Goal: Task Accomplishment & Management: Manage account settings

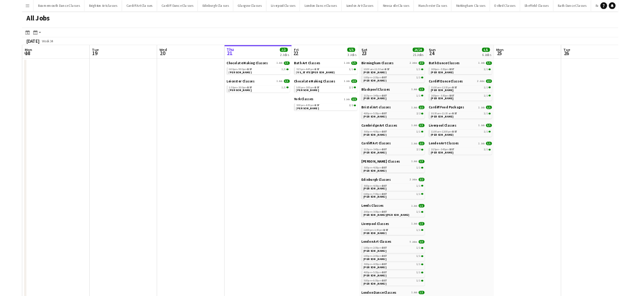
scroll to position [0, 217]
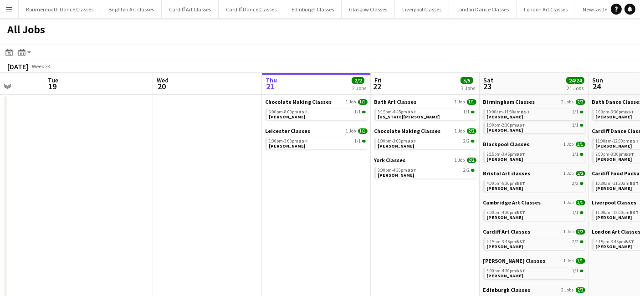
drag, startPoint x: 401, startPoint y: 165, endPoint x: 4, endPoint y: 160, distance: 397.6
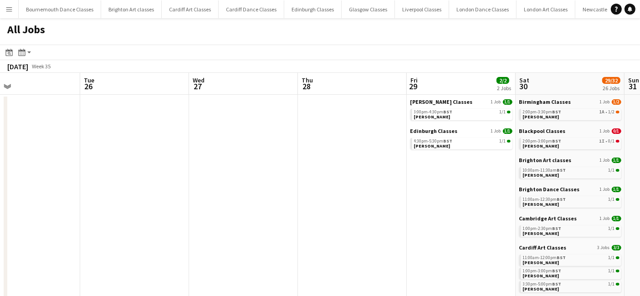
drag, startPoint x: 622, startPoint y: 183, endPoint x: 114, endPoint y: 183, distance: 508.2
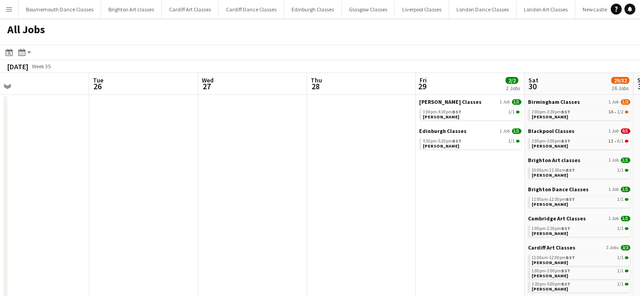
scroll to position [0, 233]
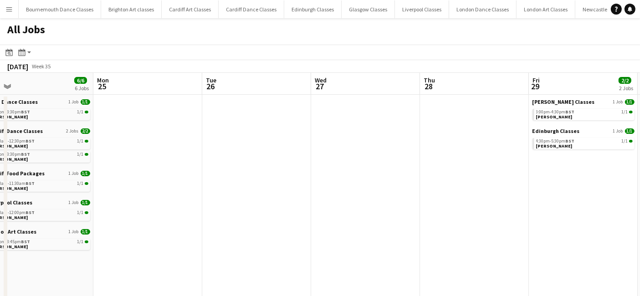
drag, startPoint x: 351, startPoint y: 201, endPoint x: -12, endPoint y: 181, distance: 363.5
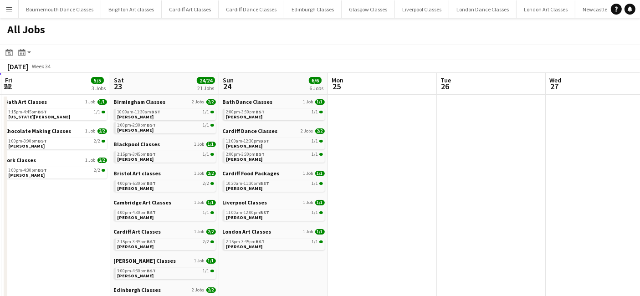
drag, startPoint x: 258, startPoint y: 222, endPoint x: -56, endPoint y: 223, distance: 314.7
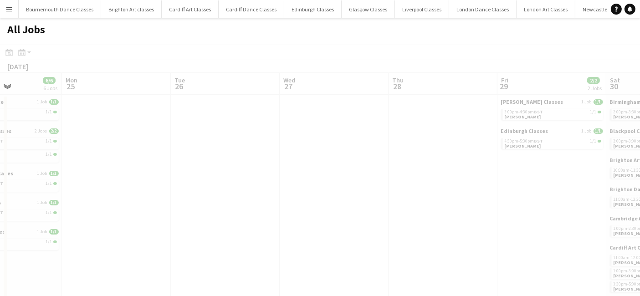
drag, startPoint x: 500, startPoint y: 240, endPoint x: 60, endPoint y: 228, distance: 441.0
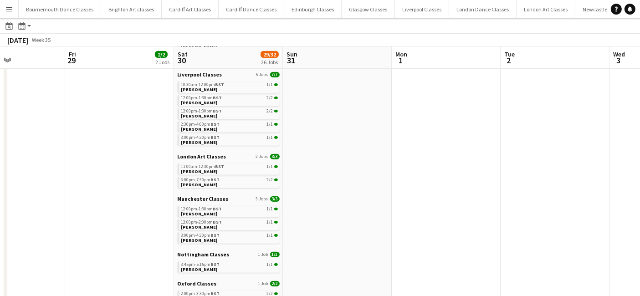
scroll to position [185, 0]
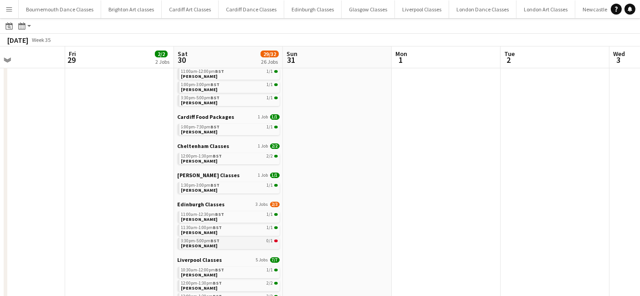
click at [247, 243] on link "3:30pm-5:00pm BST 0/1 Sally Irvine" at bounding box center [229, 243] width 97 height 10
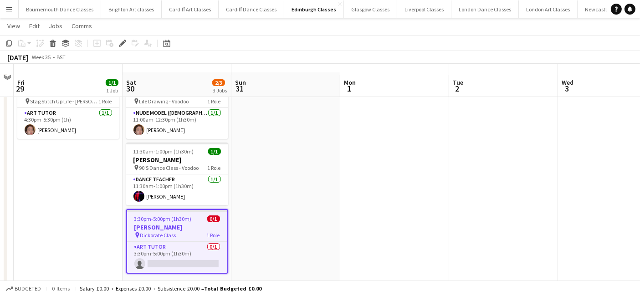
scroll to position [41, 0]
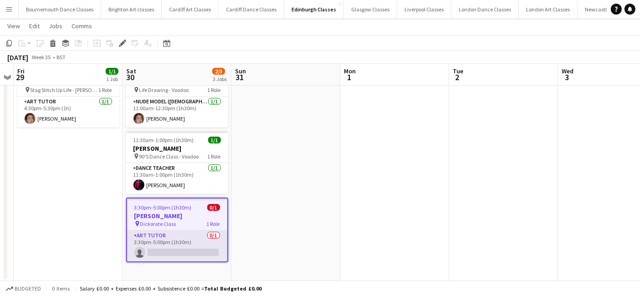
click at [184, 244] on app-card-role "Art Tutor 0/1 3:30pm-5:00pm (1h30m) single-neutral-actions" at bounding box center [177, 245] width 100 height 31
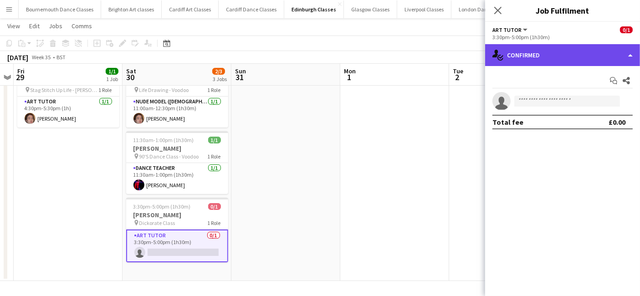
click at [592, 62] on div "single-neutral-actions-check-2 Confirmed" at bounding box center [562, 55] width 155 height 22
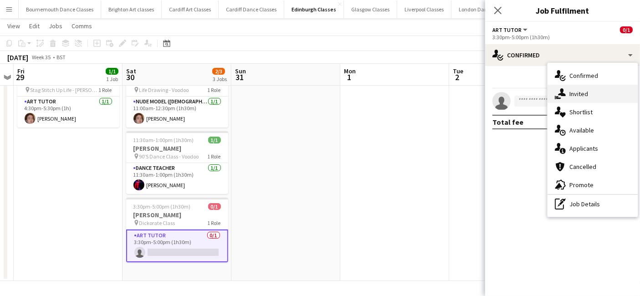
click at [588, 93] on div "single-neutral-actions-share-1 Invited" at bounding box center [592, 94] width 90 height 18
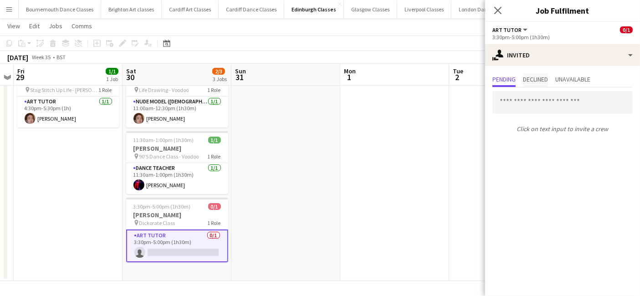
click at [528, 82] on span "Declined" at bounding box center [535, 79] width 25 height 6
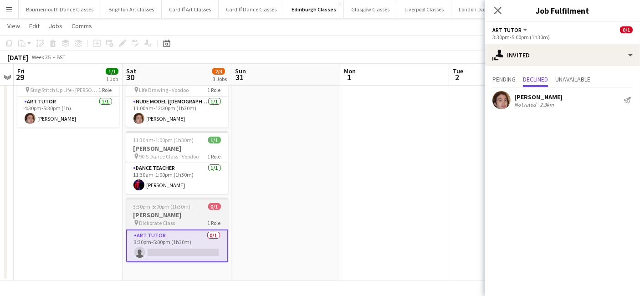
drag, startPoint x: 167, startPoint y: 210, endPoint x: 165, endPoint y: 218, distance: 8.0
click at [166, 214] on h3 "Sally Irvine" at bounding box center [177, 215] width 102 height 8
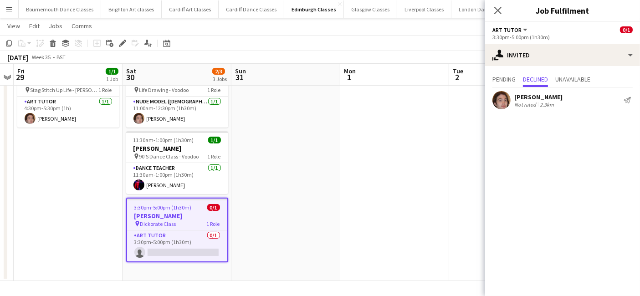
scroll to position [0, 313]
click at [179, 217] on h3 "Sally Irvine" at bounding box center [177, 216] width 100 height 8
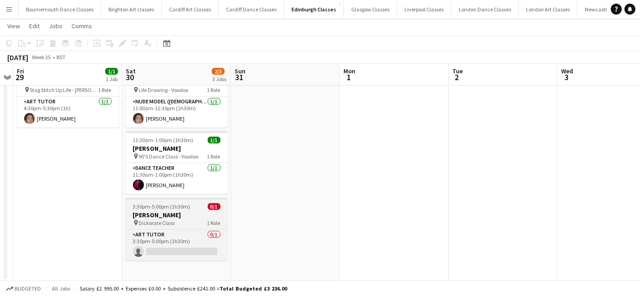
click at [179, 217] on h3 "Sally Irvine" at bounding box center [177, 215] width 102 height 8
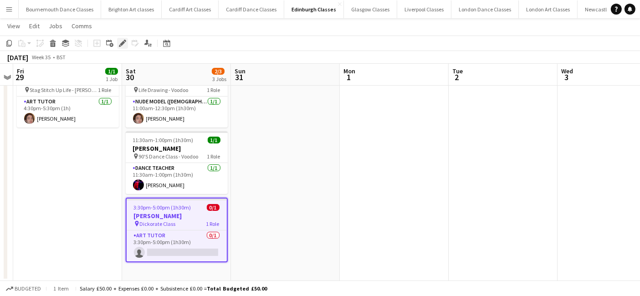
click at [120, 42] on icon "Edit" at bounding box center [122, 43] width 7 height 7
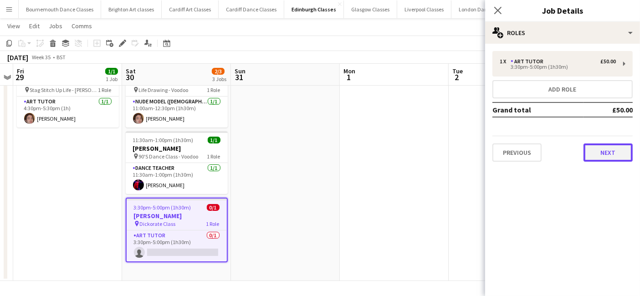
click at [607, 147] on button "Next" at bounding box center [607, 152] width 49 height 18
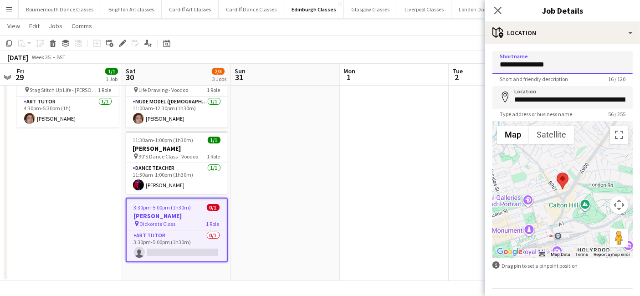
click at [561, 61] on input "**********" at bounding box center [562, 62] width 140 height 23
type input "**********"
drag, startPoint x: 338, startPoint y: 108, endPoint x: 330, endPoint y: 111, distance: 8.4
click at [338, 108] on app-date-cell at bounding box center [285, 171] width 109 height 220
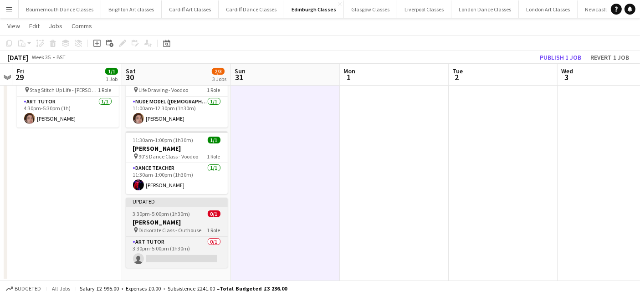
click at [172, 227] on span "Dickorate Class - Outhouse" at bounding box center [170, 230] width 63 height 7
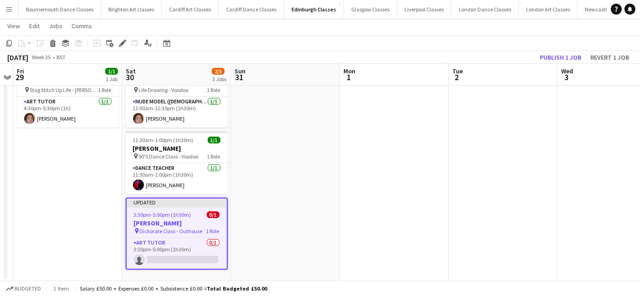
click at [172, 228] on span "Dickorate Class - Outhouse" at bounding box center [171, 231] width 63 height 7
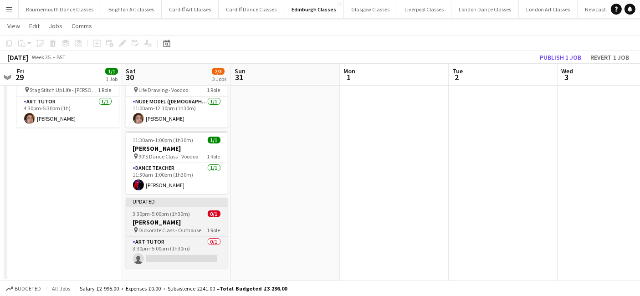
click at [171, 227] on span "Dickorate Class - Outhouse" at bounding box center [170, 230] width 63 height 7
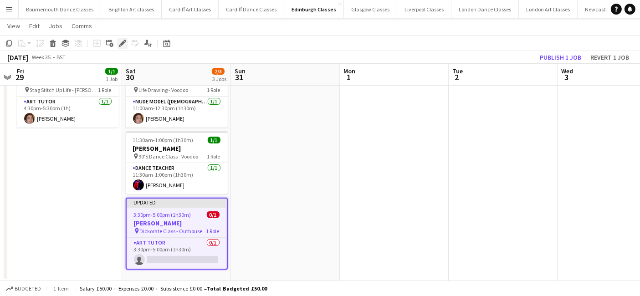
click at [122, 42] on icon at bounding box center [122, 43] width 5 height 5
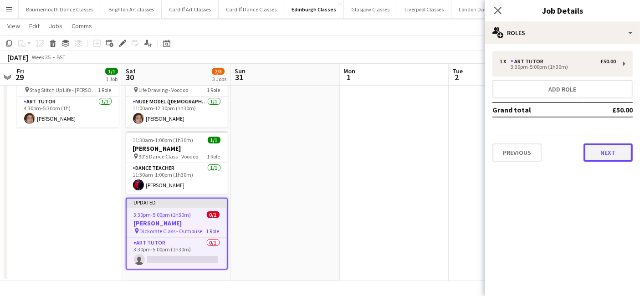
click at [611, 146] on button "Next" at bounding box center [607, 152] width 49 height 18
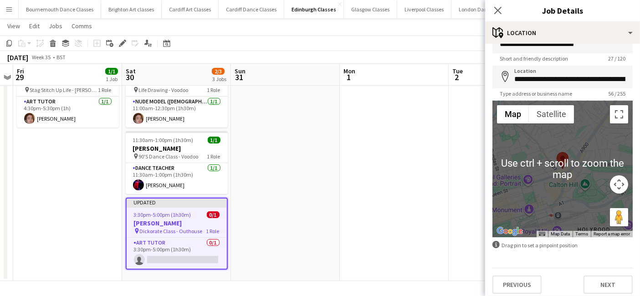
scroll to position [24, 0]
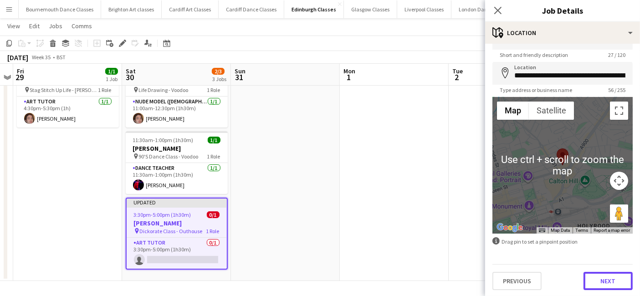
click at [609, 283] on button "Next" at bounding box center [607, 281] width 49 height 18
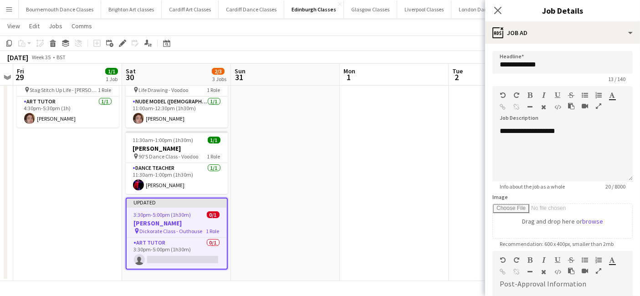
scroll to position [0, 0]
click at [171, 231] on span "Dickorate Class - Outhouse" at bounding box center [171, 231] width 63 height 7
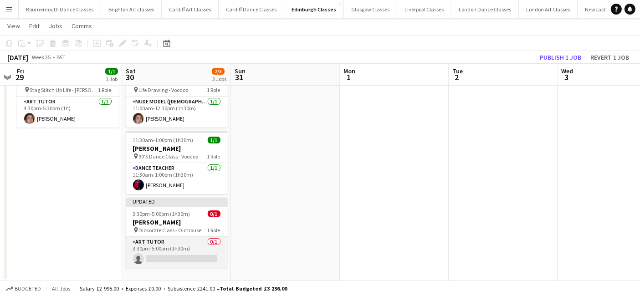
click at [169, 250] on app-card-role "Art Tutor 0/1 3:30pm-5:00pm (1h30m) single-neutral-actions" at bounding box center [177, 252] width 102 height 31
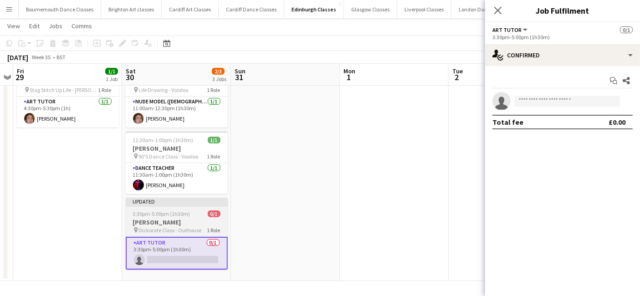
click at [192, 219] on h3 "Sally Irvine" at bounding box center [177, 222] width 102 height 8
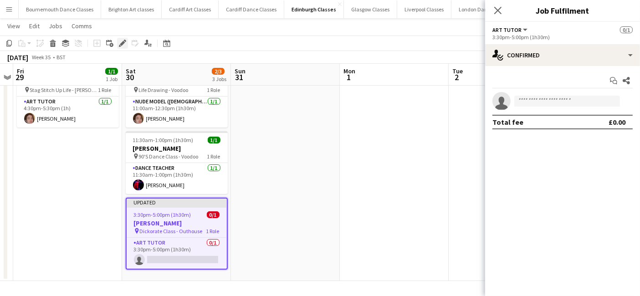
click at [126, 39] on div "Edit" at bounding box center [122, 43] width 11 height 11
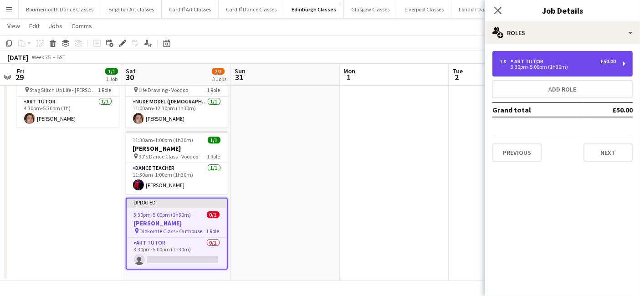
click at [603, 60] on div "£50.00" at bounding box center [607, 61] width 15 height 6
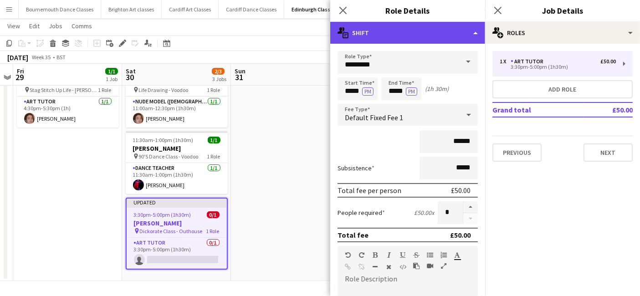
click at [438, 41] on div "multiple-actions-text Shift" at bounding box center [407, 33] width 155 height 22
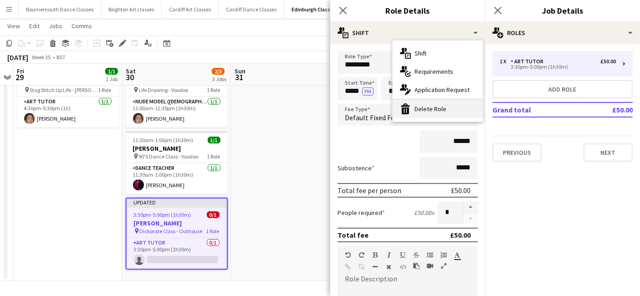
click at [444, 109] on div "bin-2 Delete Role" at bounding box center [438, 109] width 90 height 18
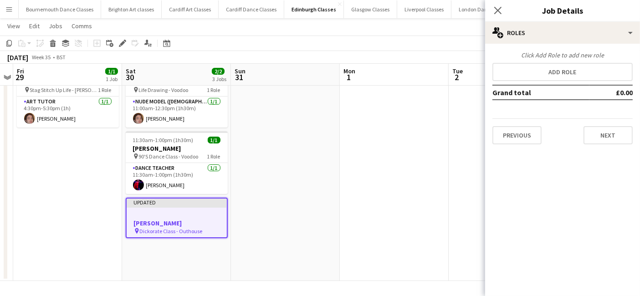
click at [443, 227] on app-date-cell at bounding box center [394, 171] width 109 height 220
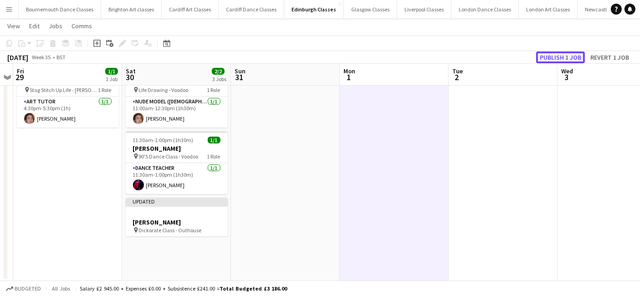
click at [567, 57] on button "Publish 1 job" at bounding box center [560, 57] width 49 height 12
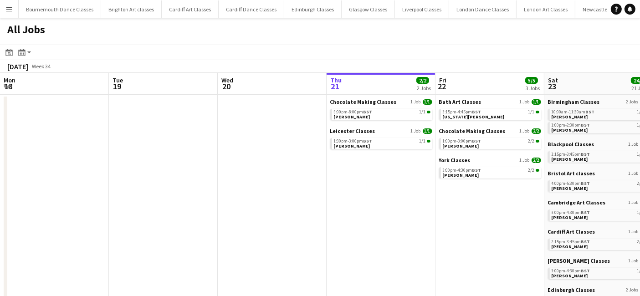
scroll to position [0, 217]
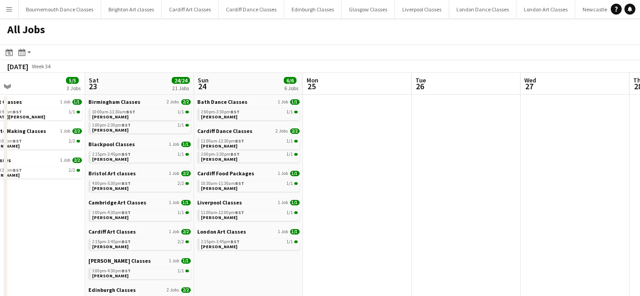
drag, startPoint x: 259, startPoint y: 269, endPoint x: -96, endPoint y: 219, distance: 358.6
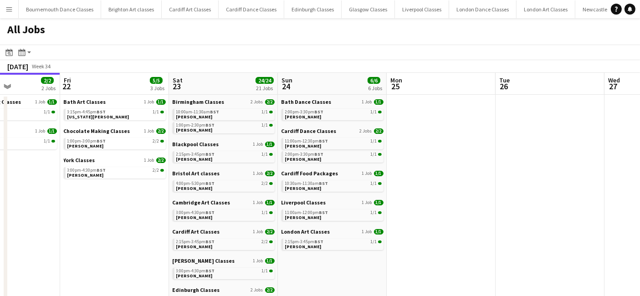
drag, startPoint x: 462, startPoint y: 223, endPoint x: 208, endPoint y: 223, distance: 253.6
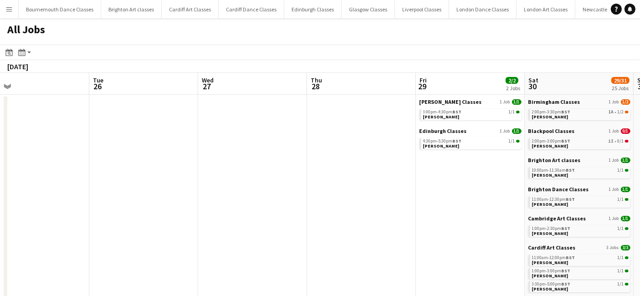
drag, startPoint x: 449, startPoint y: 240, endPoint x: 155, endPoint y: 228, distance: 294.0
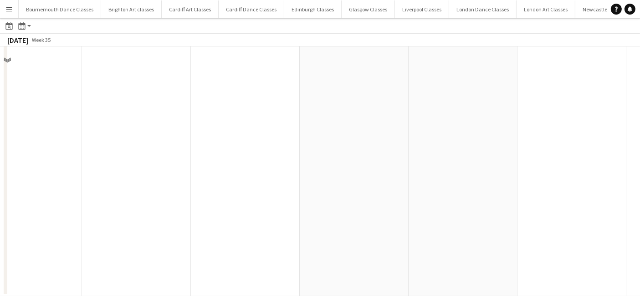
scroll to position [0, 0]
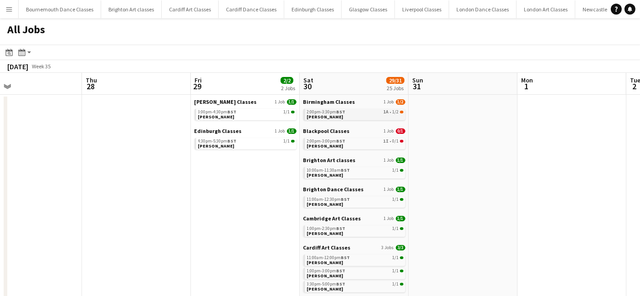
click at [350, 115] on link "2:00pm-3:30pm BST 1A • 1/2 Lyndsey Wood" at bounding box center [355, 114] width 97 height 10
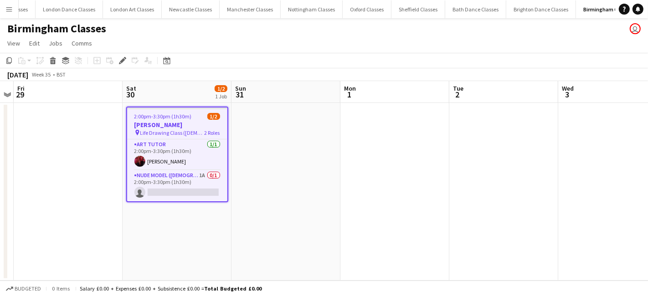
scroll to position [0, 416]
click at [185, 181] on app-card-role "Nude Model ([DEMOGRAPHIC_DATA]) 1A 0/1 2:00pm-3:30pm (1h30m) single-neutral-act…" at bounding box center [177, 185] width 100 height 31
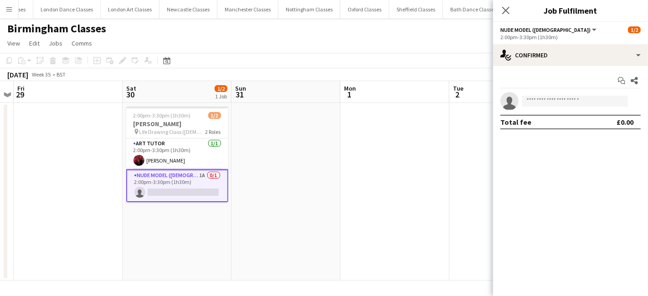
click at [567, 71] on div "Start chat Share single-neutral-actions Total fee £0.00" at bounding box center [570, 101] width 155 height 71
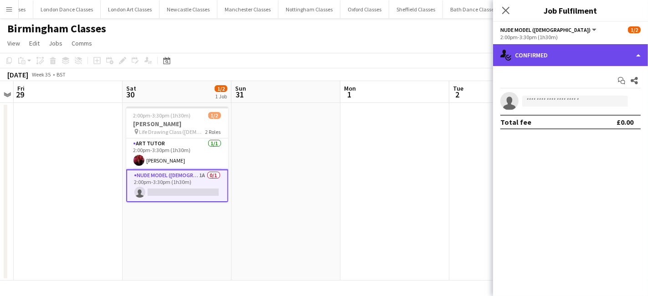
click at [551, 53] on div "single-neutral-actions-check-2 Confirmed" at bounding box center [570, 55] width 155 height 22
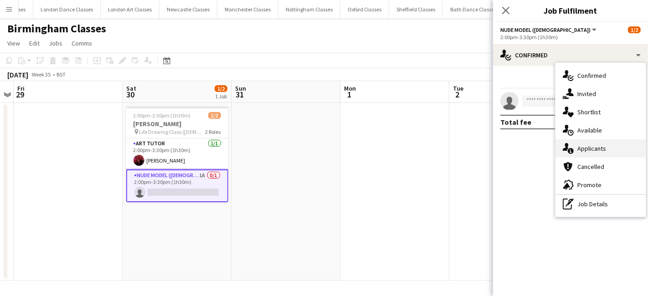
click at [597, 148] on div "single-neutral-actions-information Applicants" at bounding box center [600, 148] width 90 height 18
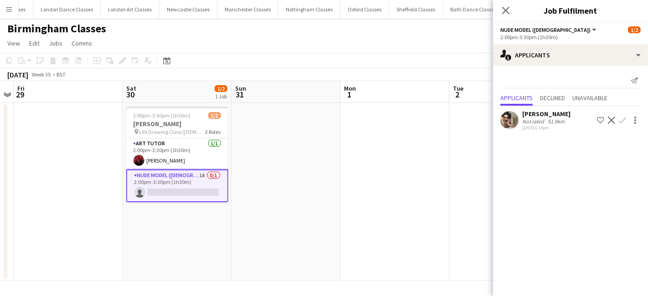
click at [214, 183] on app-card-role "Nude Model ([DEMOGRAPHIC_DATA]) 1A 0/1 2:00pm-3:30pm (1h30m) single-neutral-act…" at bounding box center [177, 185] width 102 height 33
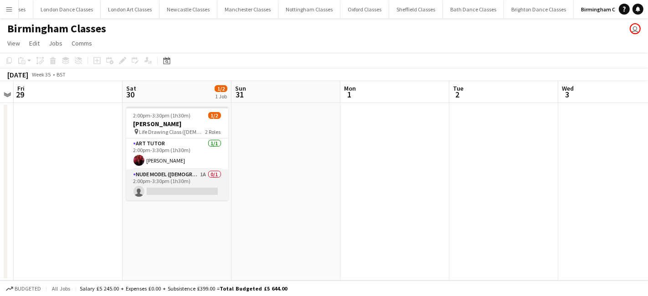
click at [209, 185] on app-card-role "Nude Model ([DEMOGRAPHIC_DATA]) 1A 0/1 2:00pm-3:30pm (1h30m) single-neutral-act…" at bounding box center [177, 184] width 102 height 31
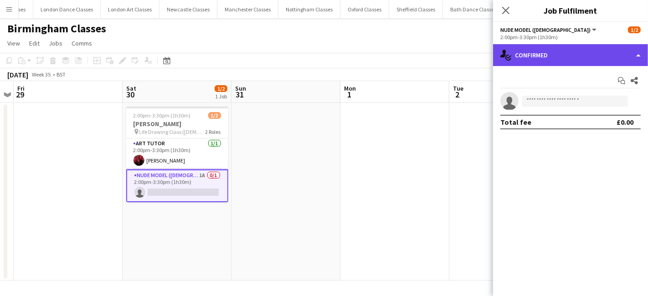
click at [579, 55] on div "single-neutral-actions-check-2 Confirmed" at bounding box center [570, 55] width 155 height 22
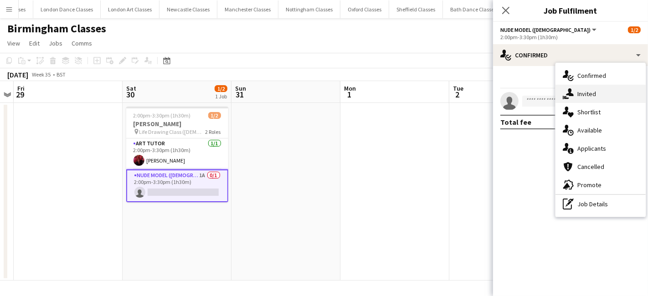
click at [588, 97] on div "single-neutral-actions-share-1 Invited" at bounding box center [600, 94] width 90 height 18
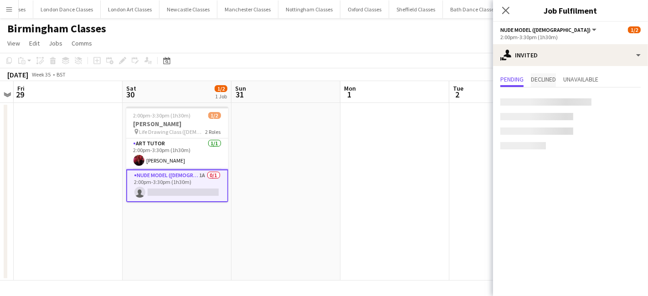
click at [546, 79] on span "Declined" at bounding box center [543, 79] width 25 height 6
